Goal: Information Seeking & Learning: Learn about a topic

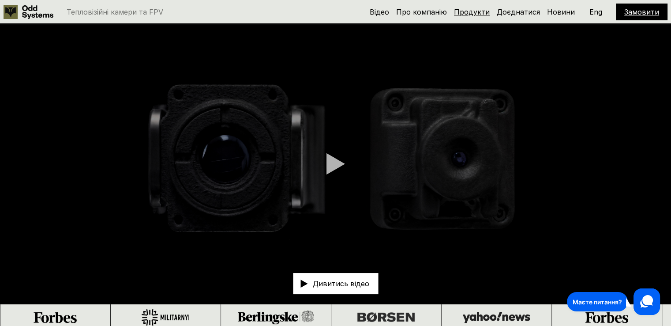
click at [480, 11] on link "Продукти" at bounding box center [472, 11] width 36 height 9
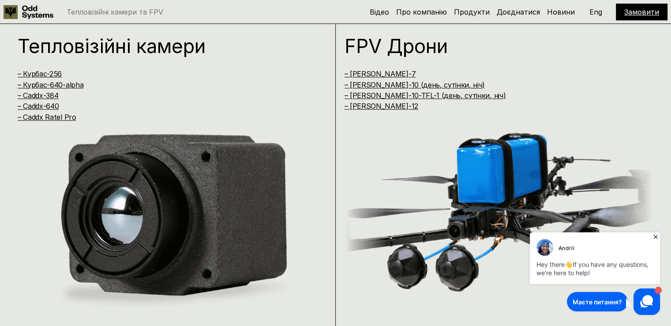
scroll to position [655, 0]
click at [47, 69] on link "– Курбас-256" at bounding box center [40, 73] width 44 height 9
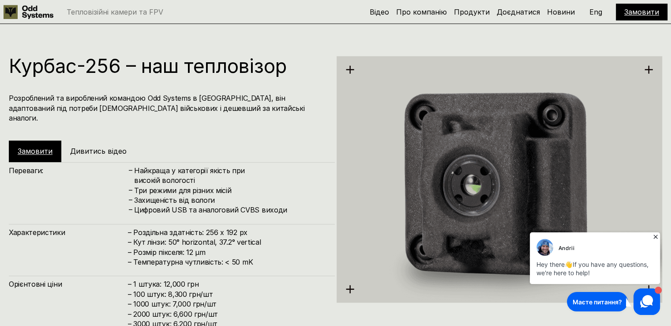
scroll to position [981, 0]
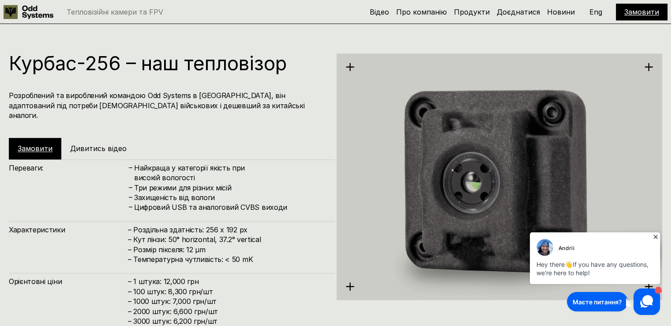
scroll to position [655, 0]
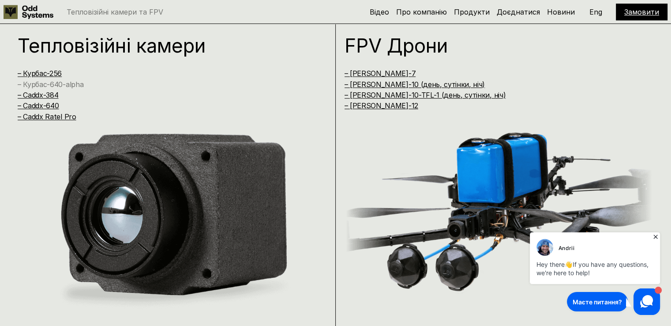
click at [71, 83] on link "– Курбас-640-alpha" at bounding box center [51, 84] width 66 height 9
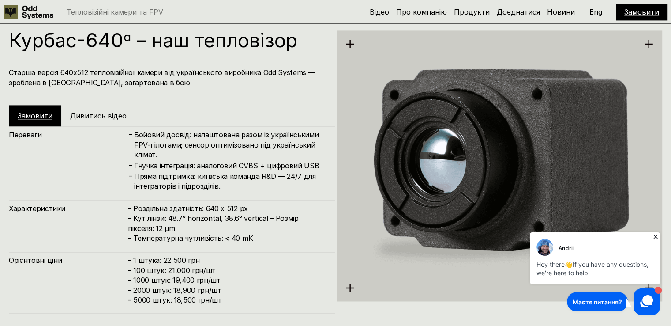
scroll to position [1306, 0]
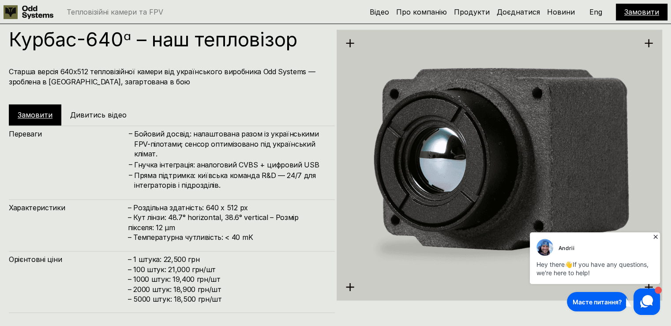
scroll to position [655, 0]
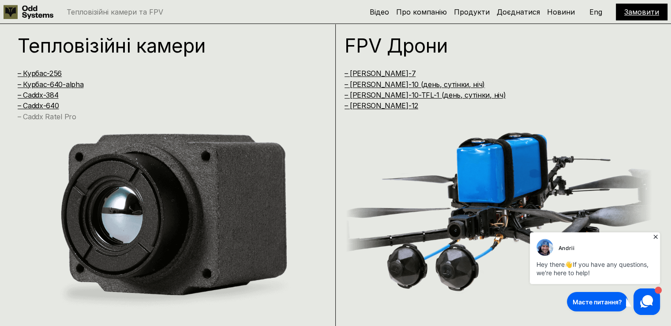
click at [41, 104] on link "– Caddx-640" at bounding box center [38, 105] width 41 height 9
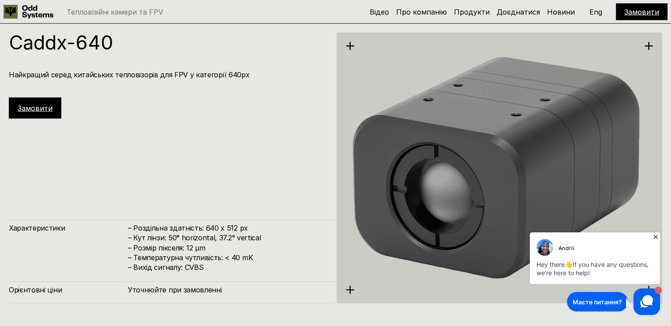
scroll to position [1957, 0]
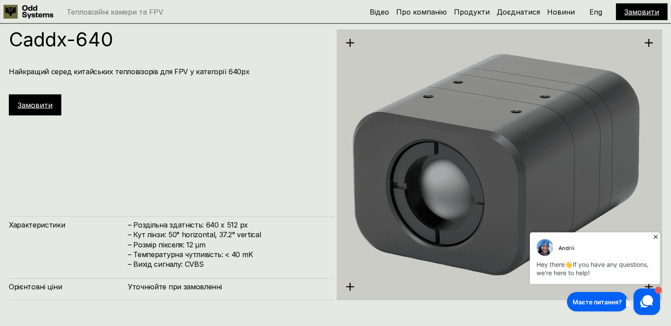
scroll to position [655, 0]
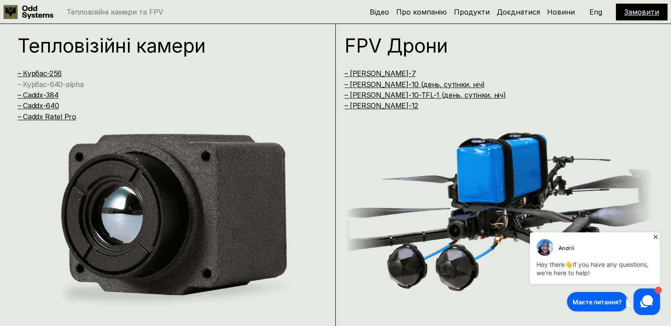
click at [65, 81] on link "– Курбас-640-alpha" at bounding box center [51, 84] width 66 height 9
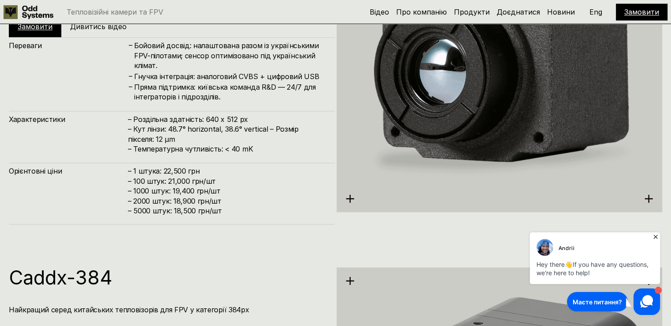
scroll to position [1306, 0]
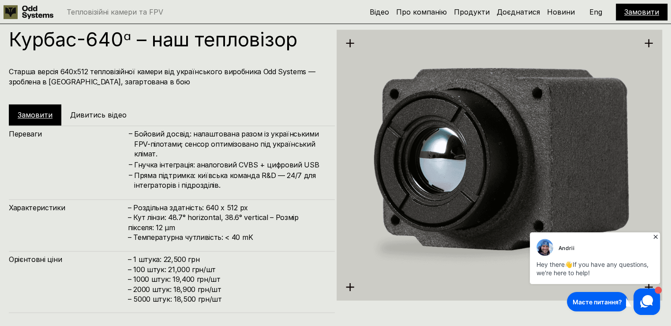
click at [159, 67] on h4 "Старша версія 640х512 тепловізійної камери від українського виробника Odd Syste…" at bounding box center [167, 77] width 317 height 20
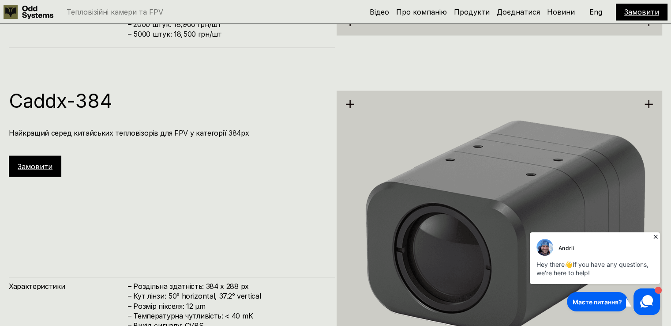
scroll to position [1438, 0]
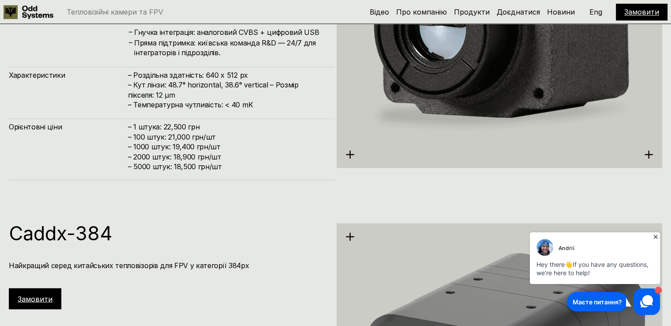
click at [655, 237] on icon at bounding box center [655, 236] width 9 height 9
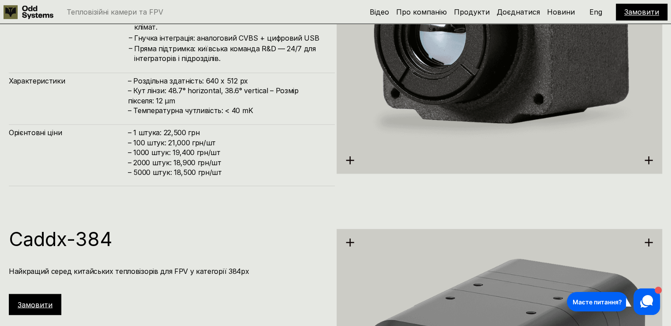
scroll to position [1350, 0]
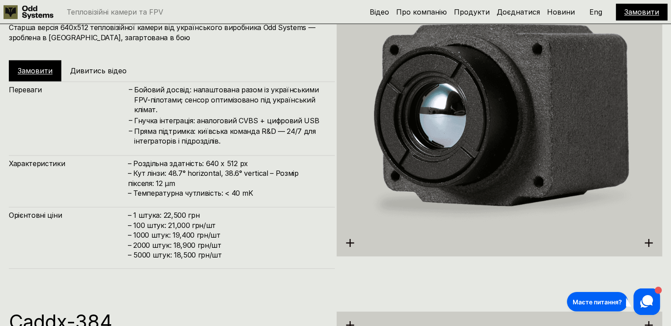
click at [186, 120] on h4 "Гнучка інтеграція: аналоговий CVBS + цифровий USB" at bounding box center [230, 121] width 192 height 10
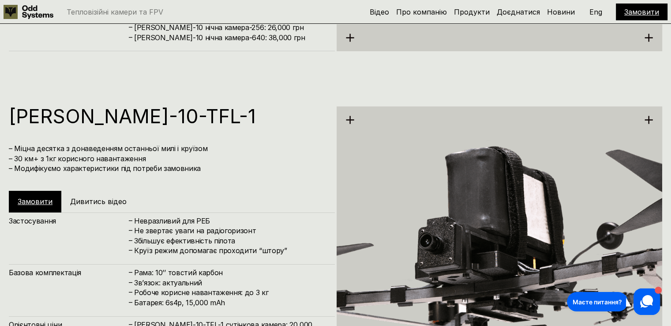
scroll to position [3264, 0]
